Goal: Ask a question

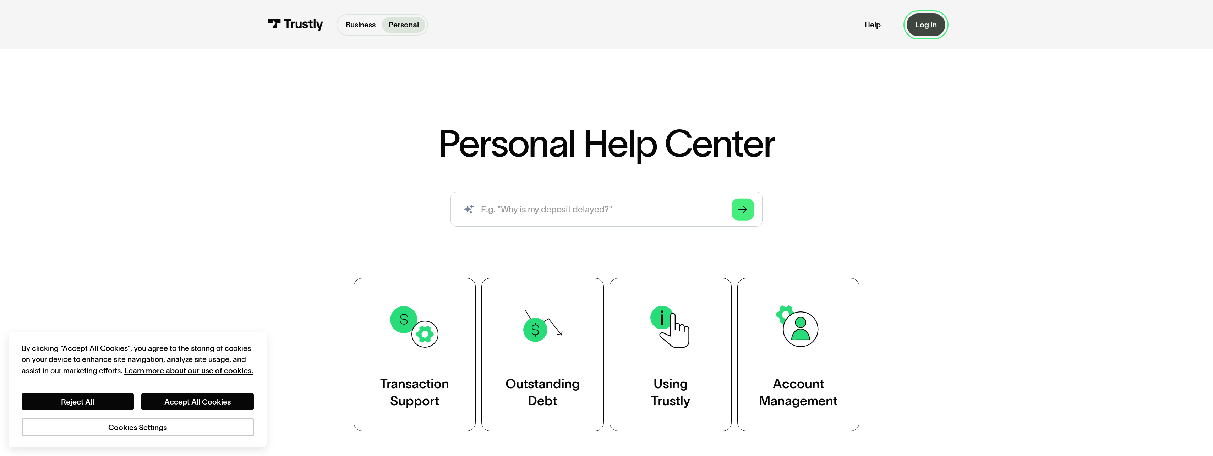
click at [919, 27] on div "Log in" at bounding box center [925, 25] width 21 height 10
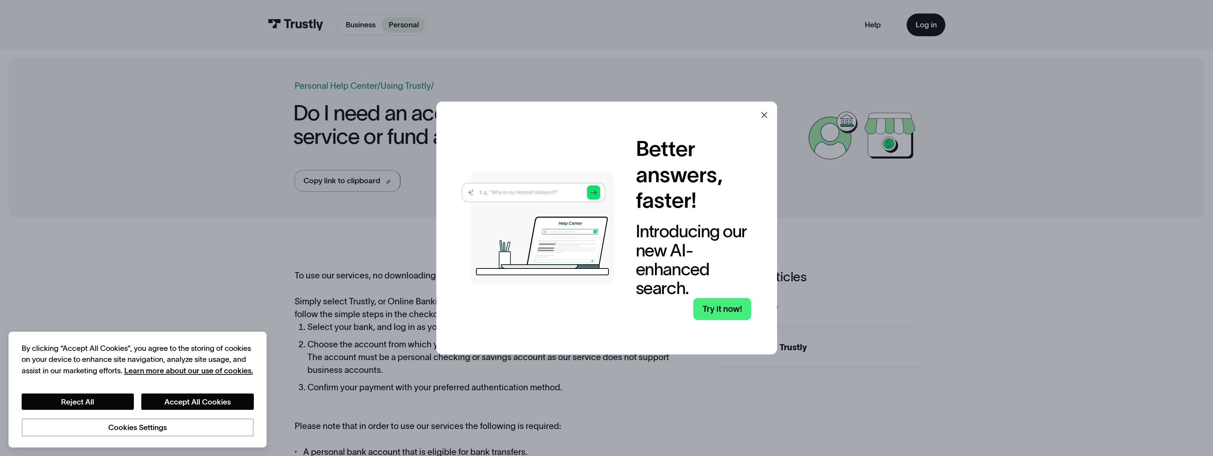
click at [765, 114] on icon at bounding box center [764, 115] width 9 height 9
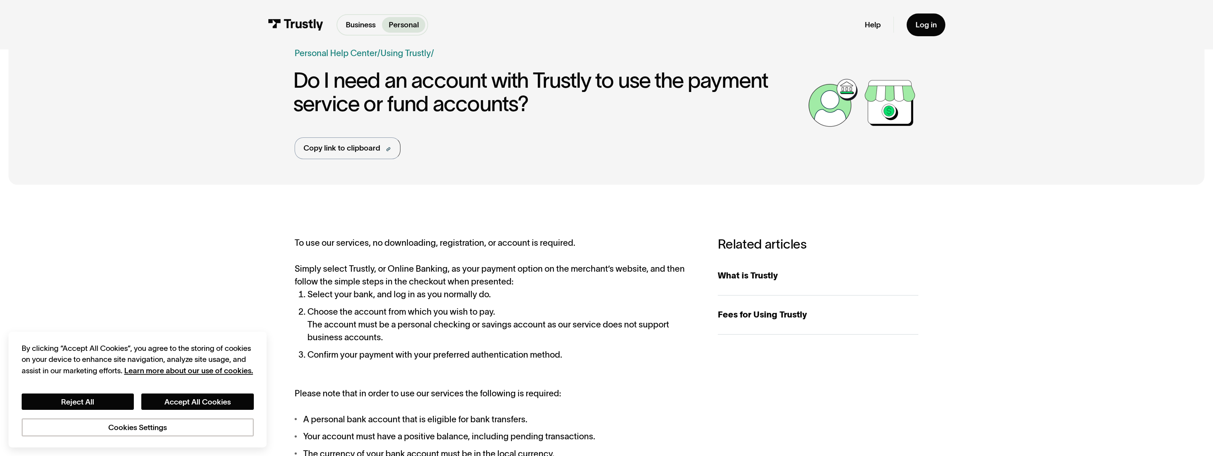
scroll to position [71, 0]
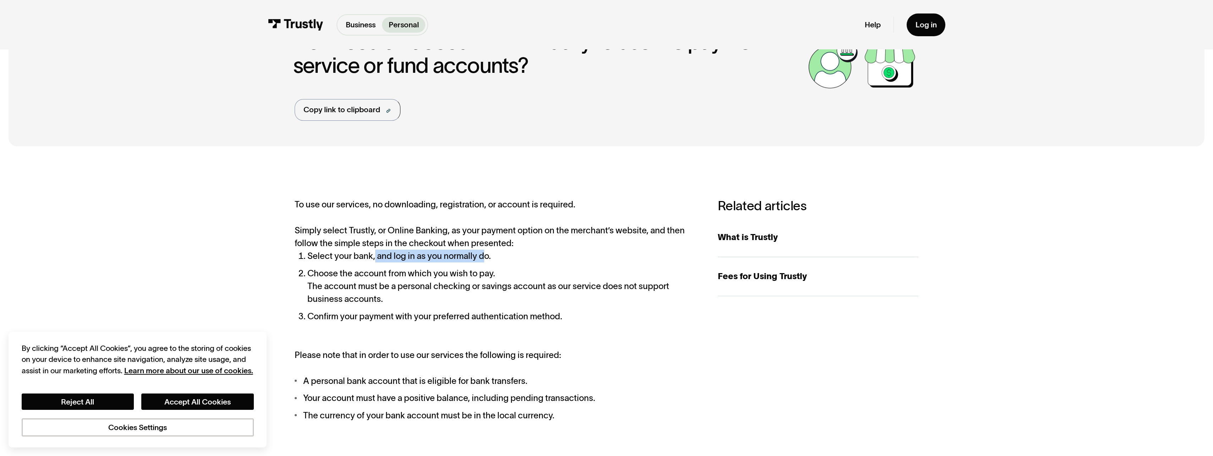
drag, startPoint x: 374, startPoint y: 256, endPoint x: 483, endPoint y: 261, distance: 109.4
click at [483, 261] on li "Select your bank, and log in as you normally do." at bounding box center [501, 256] width 389 height 13
click at [419, 276] on li "Choose the account from which you wish to pay. The account must be a personal c…" at bounding box center [501, 286] width 389 height 39
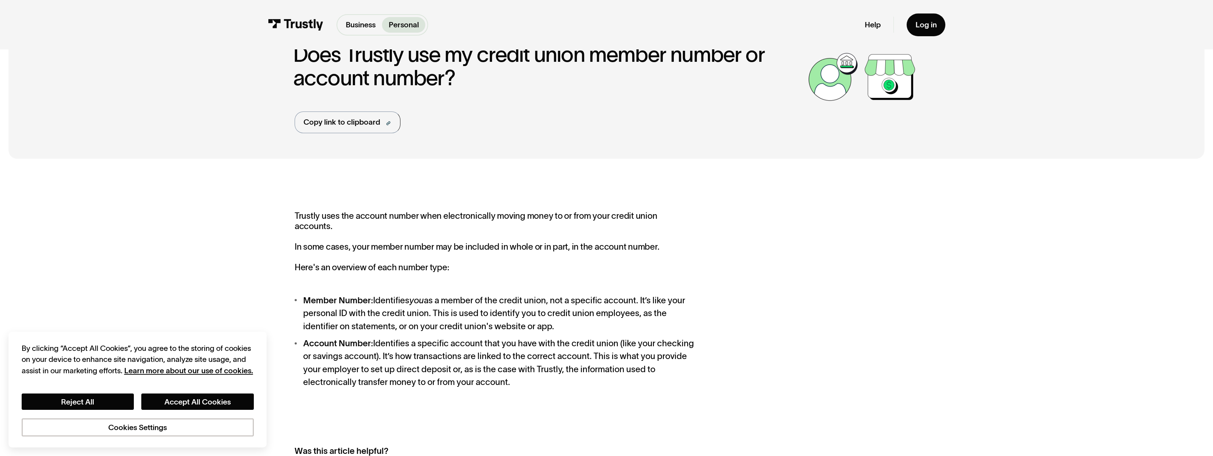
scroll to position [71, 0]
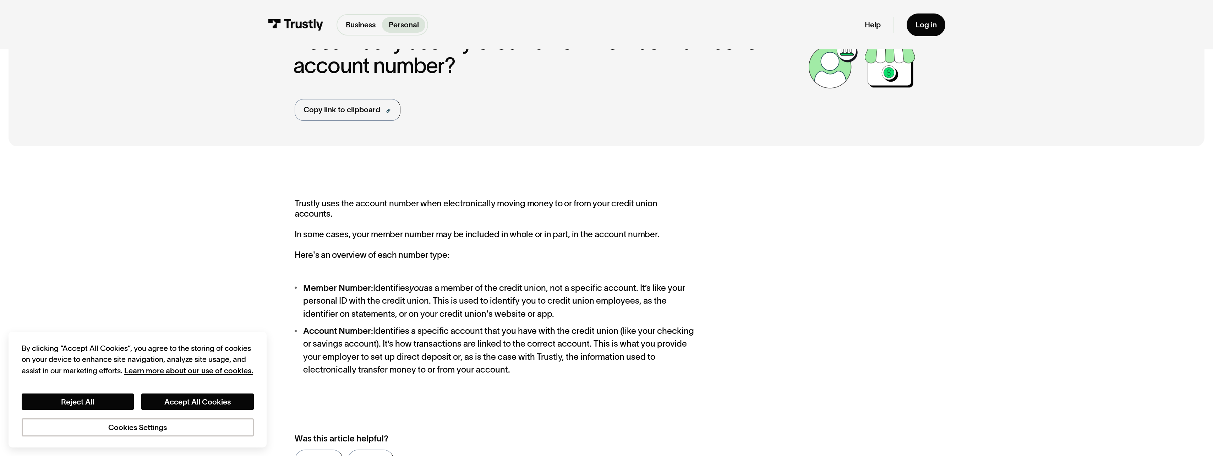
drag, startPoint x: 371, startPoint y: 279, endPoint x: 654, endPoint y: 300, distance: 283.3
click at [654, 300] on li "Member Number: Identifies you as a member of the credit union, not a specific a…" at bounding box center [495, 300] width 401 height 39
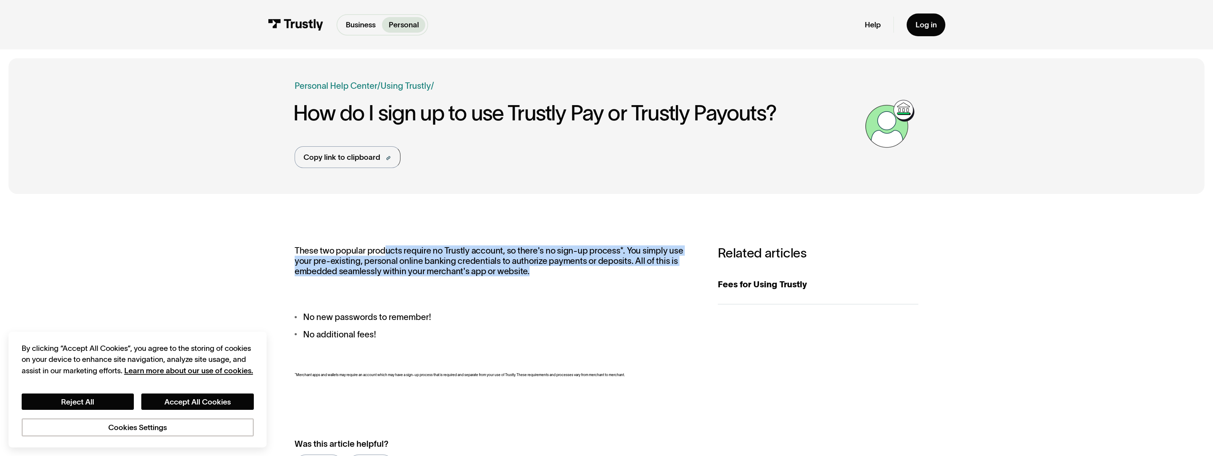
drag, startPoint x: 427, startPoint y: 252, endPoint x: 568, endPoint y: 271, distance: 142.2
click at [568, 271] on p "These two popular products require no Trustly account, so there's no sign-up pr…" at bounding box center [495, 260] width 401 height 31
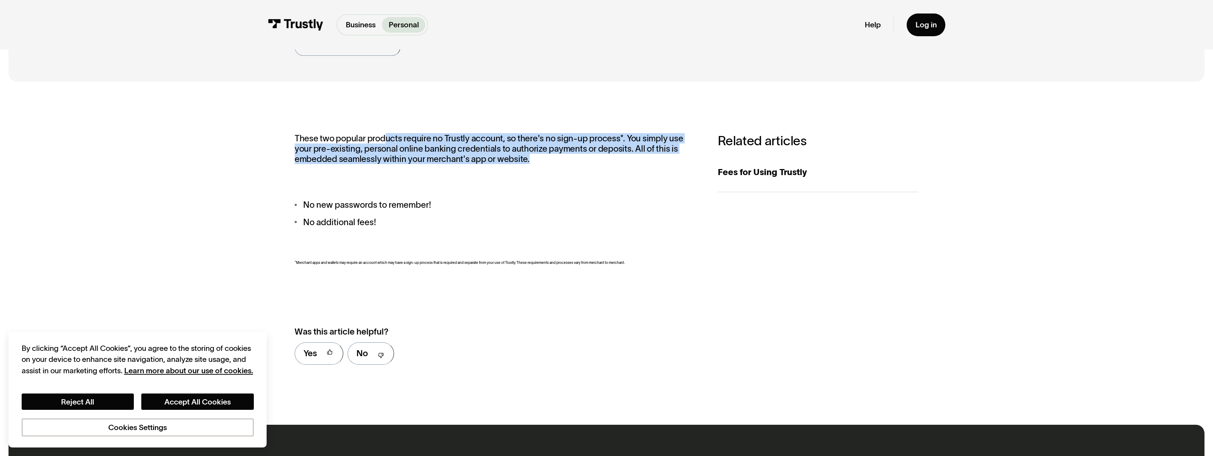
scroll to position [213, 0]
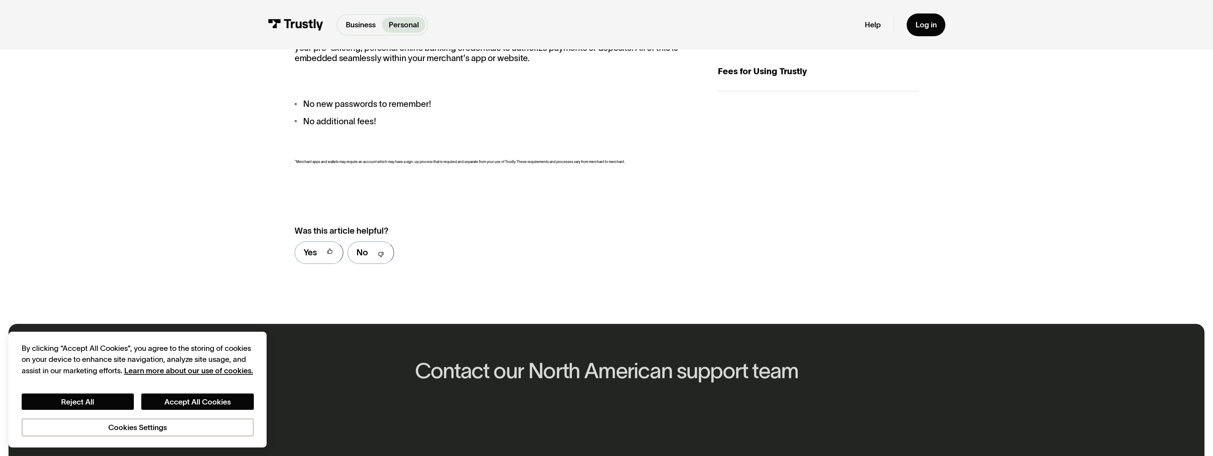
click at [502, 157] on div "These two popular products require no Trustly account, so there's no sign-up pr…" at bounding box center [495, 100] width 401 height 136
click at [372, 258] on link "No" at bounding box center [370, 252] width 46 height 22
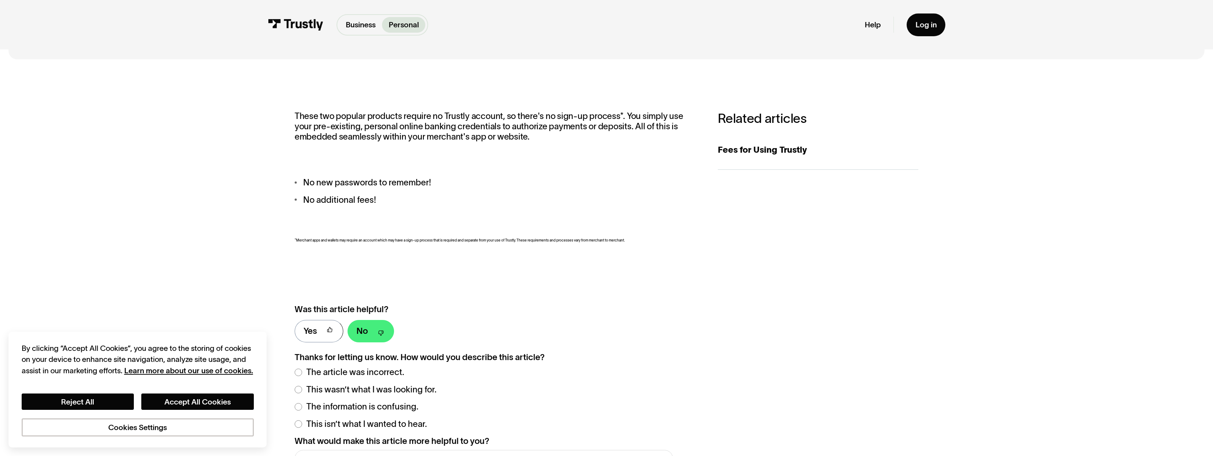
scroll to position [35, 0]
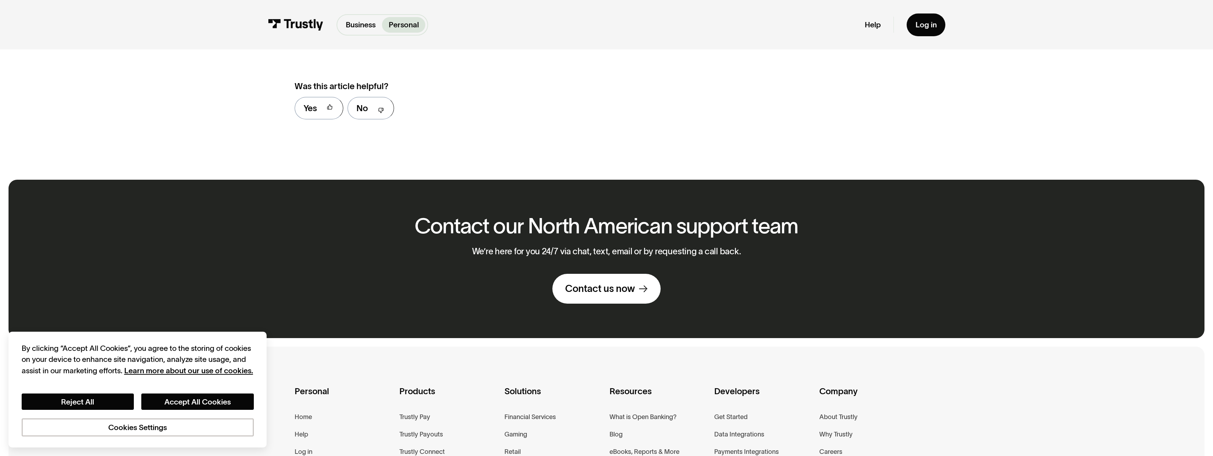
scroll to position [461, 0]
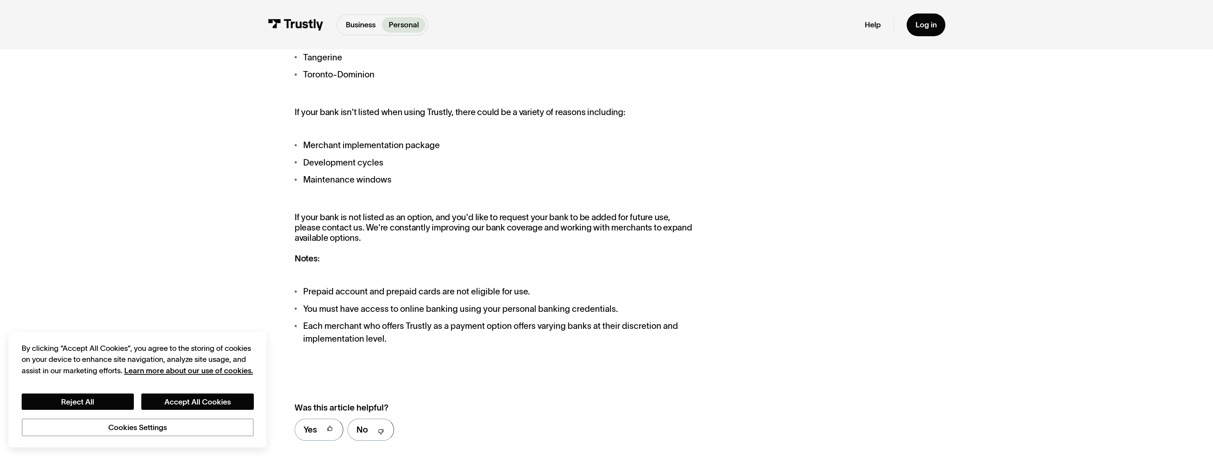
scroll to position [923, 0]
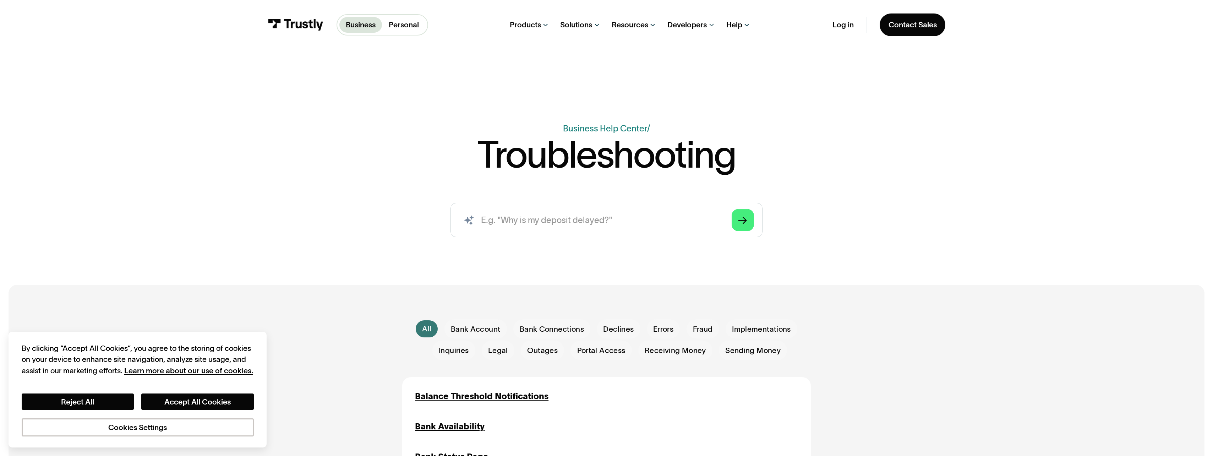
click at [405, 17] on link "Personal" at bounding box center [403, 25] width 43 height 16
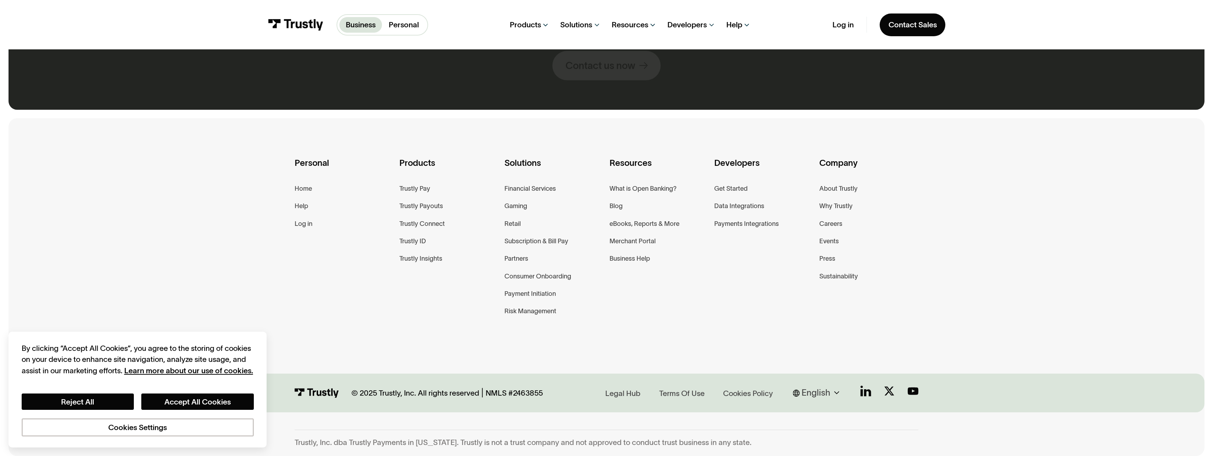
drag, startPoint x: 841, startPoint y: 181, endPoint x: 920, endPoint y: 474, distance: 303.3
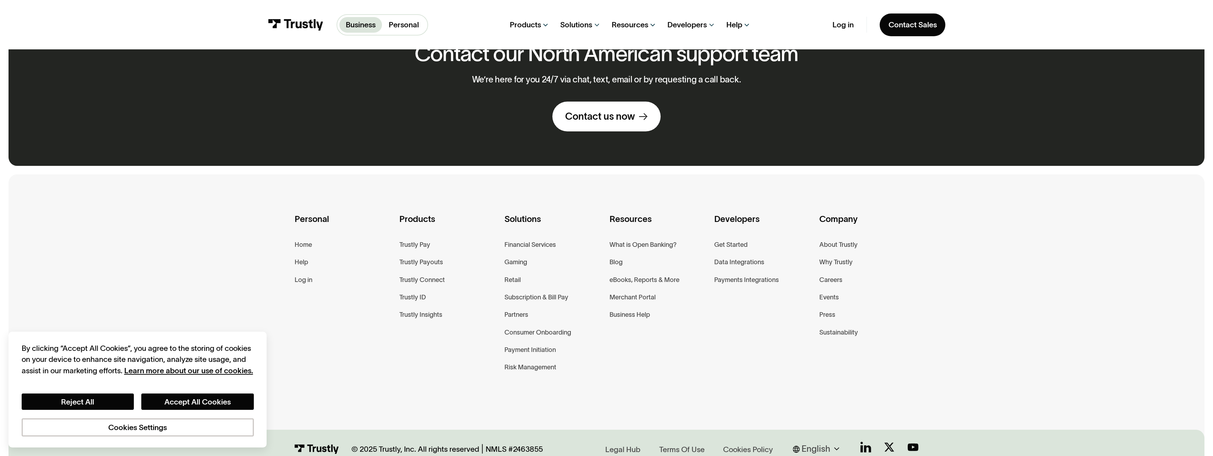
scroll to position [1403, 0]
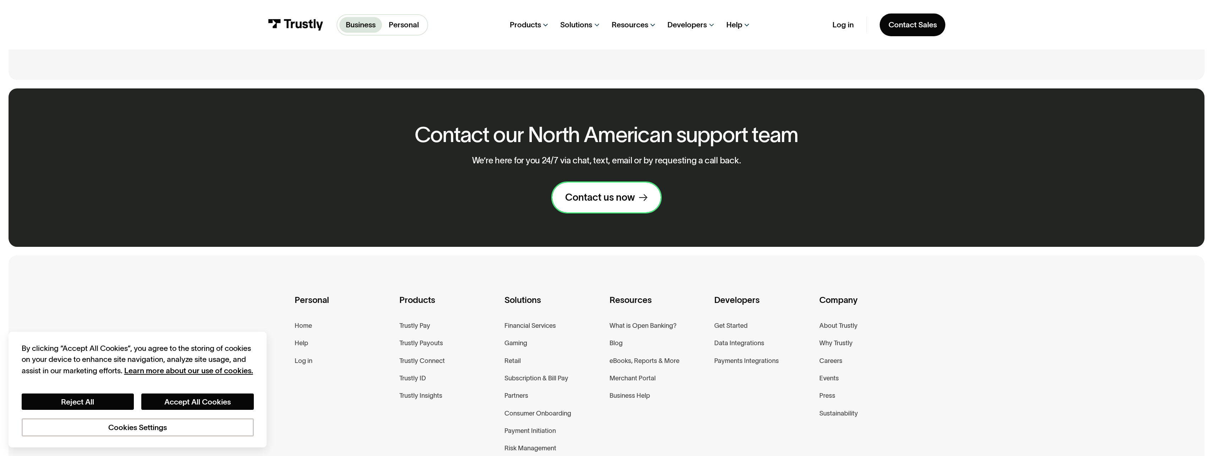
click at [599, 203] on div "Contact us now" at bounding box center [600, 197] width 70 height 12
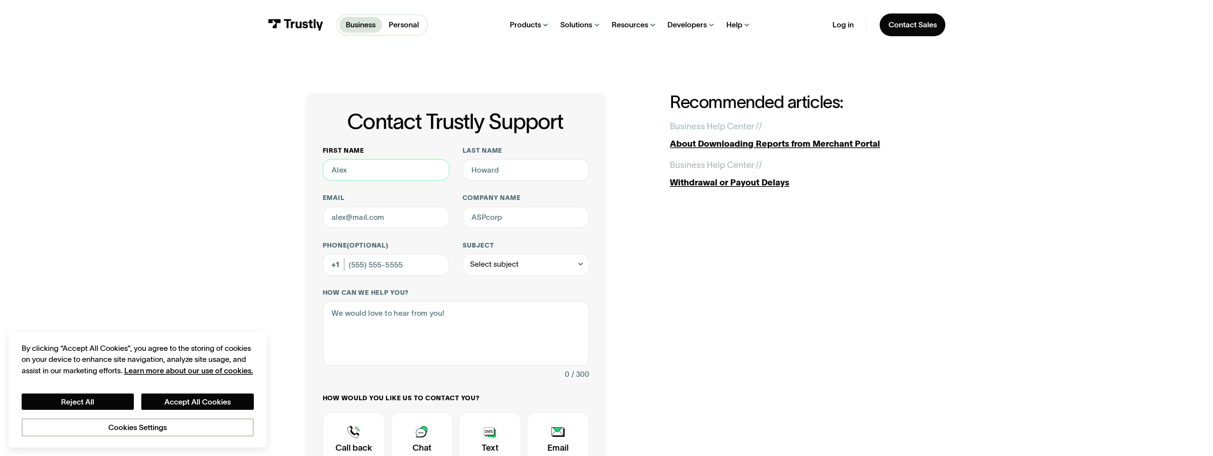
click at [378, 176] on input "First name" at bounding box center [386, 170] width 127 height 22
click at [577, 124] on h1 "Contact Trustly Support" at bounding box center [455, 122] width 268 height 24
click at [406, 25] on p "Personal" at bounding box center [404, 24] width 30 height 11
